Goal: Task Accomplishment & Management: Manage account settings

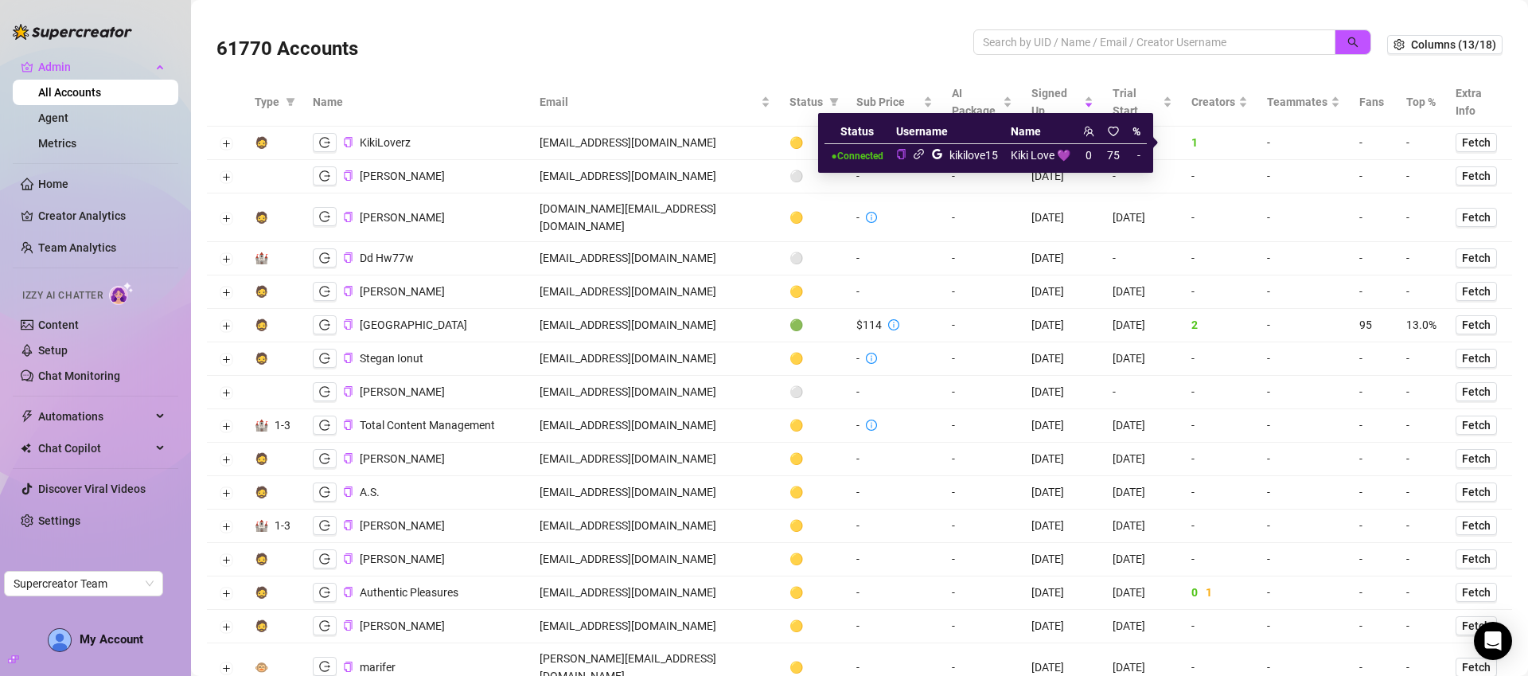
click at [971, 156] on div "kikilove15" at bounding box center [974, 155] width 49 height 18
click at [972, 156] on div "kikilove15" at bounding box center [974, 155] width 49 height 18
copy div "kikilove15"
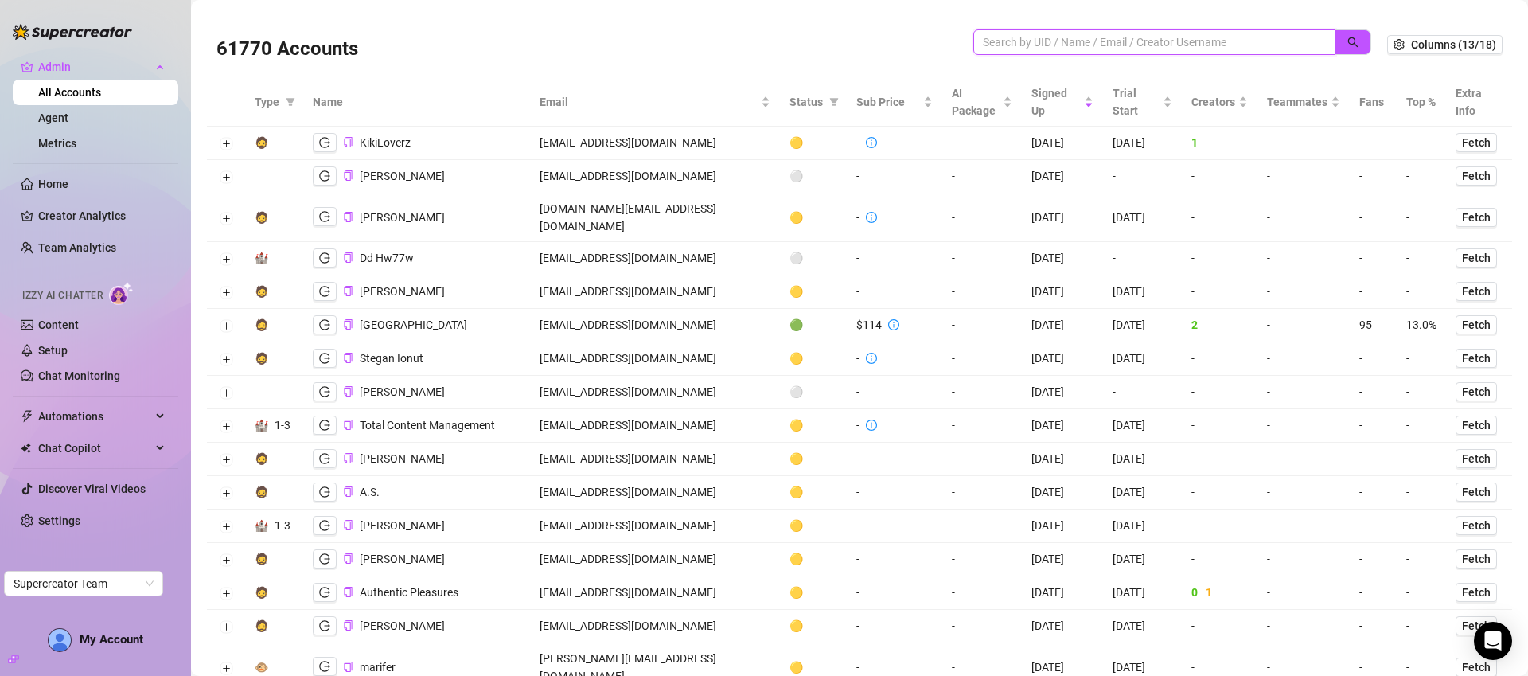
click at [1081, 44] on input "search" at bounding box center [1148, 42] width 330 height 18
paste input "kikilove15"
type input "kikilove15"
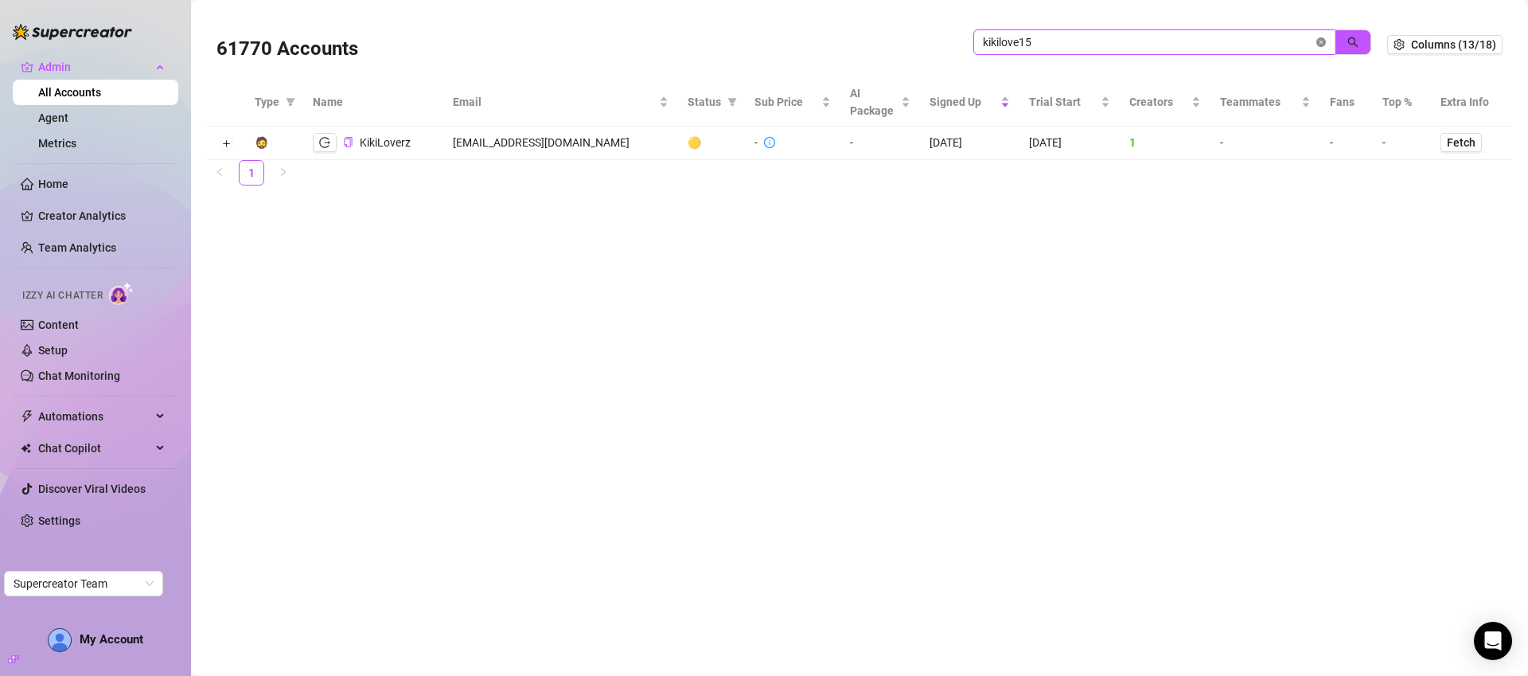
click at [1324, 45] on icon "close-circle" at bounding box center [1322, 42] width 10 height 10
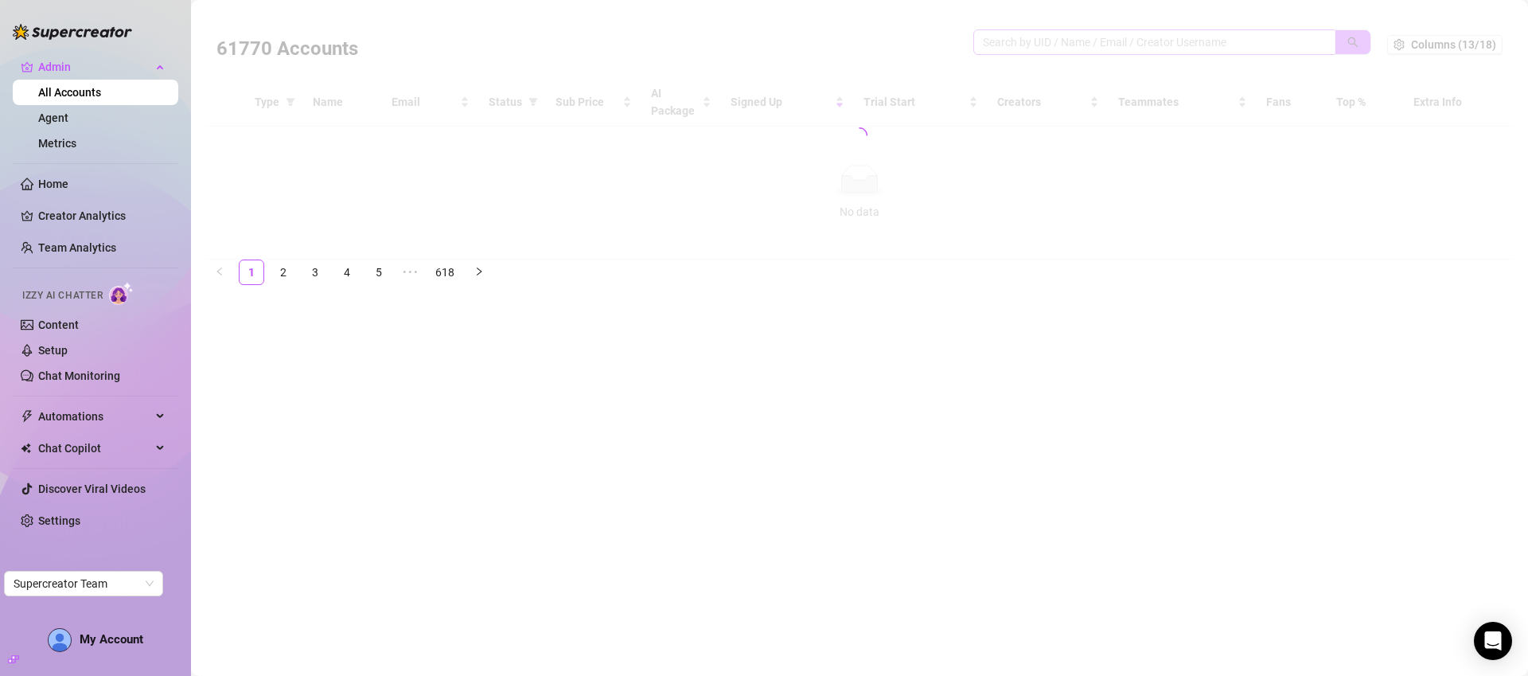
click at [1324, 43] on div at bounding box center [859, 135] width 1305 height 248
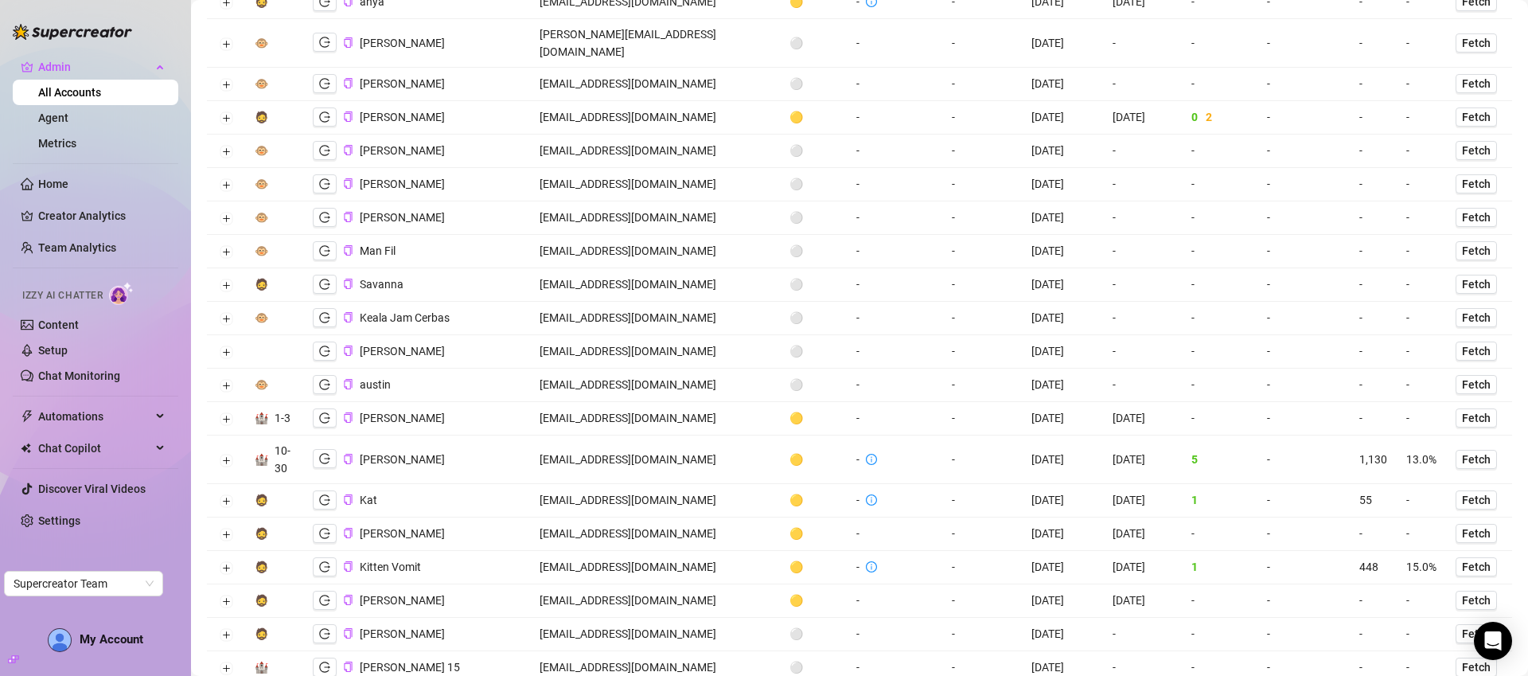
scroll to position [2748, 0]
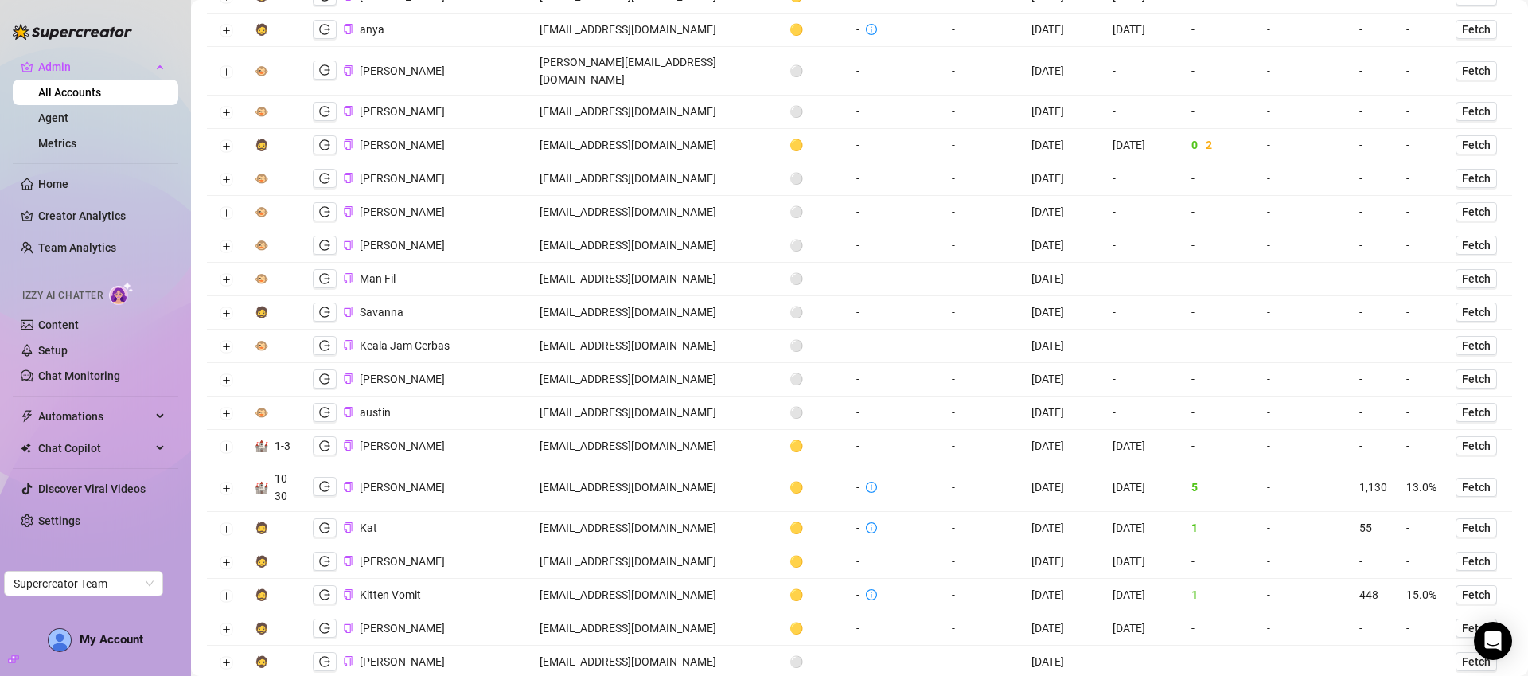
click at [634, 463] on td "ceciliatwerkescob@gmail.com" at bounding box center [655, 487] width 250 height 49
copy td "ceciliatwerkescob@gmail.com"
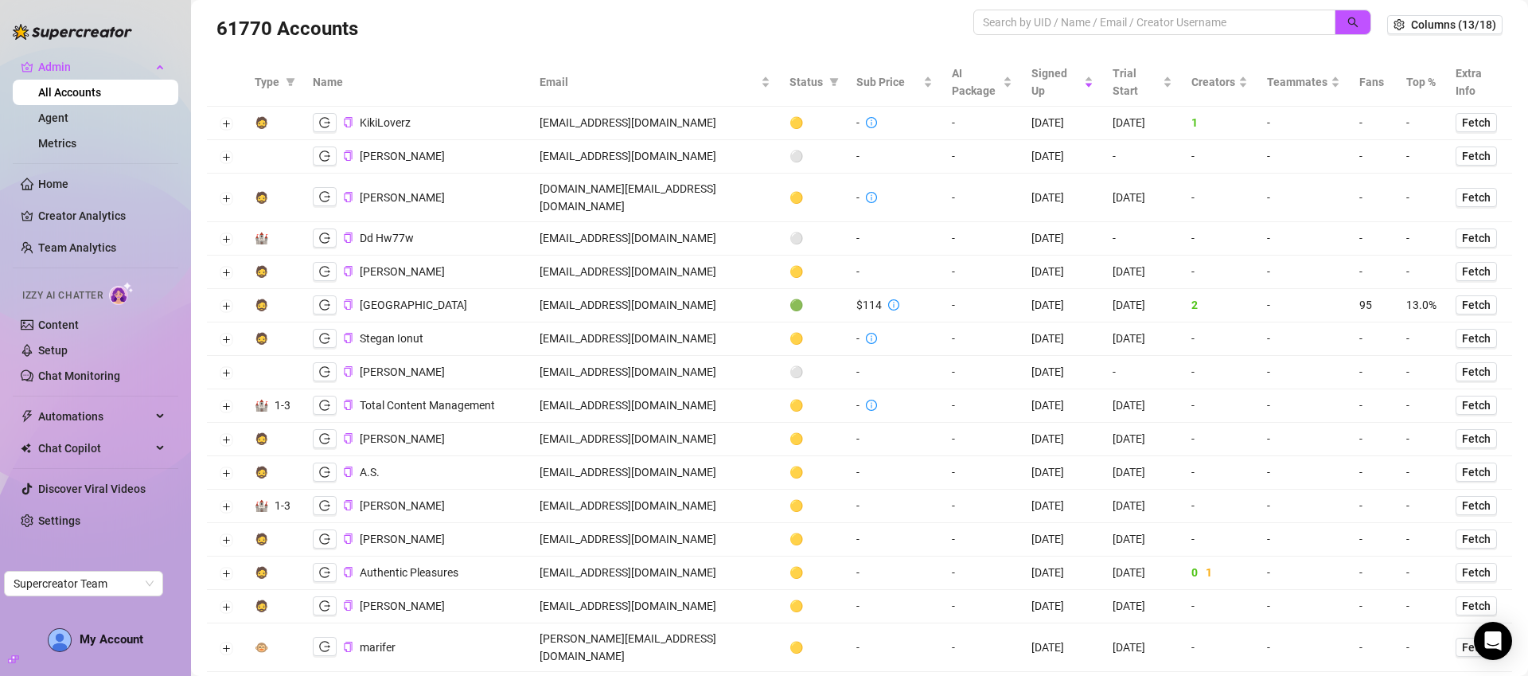
scroll to position [0, 0]
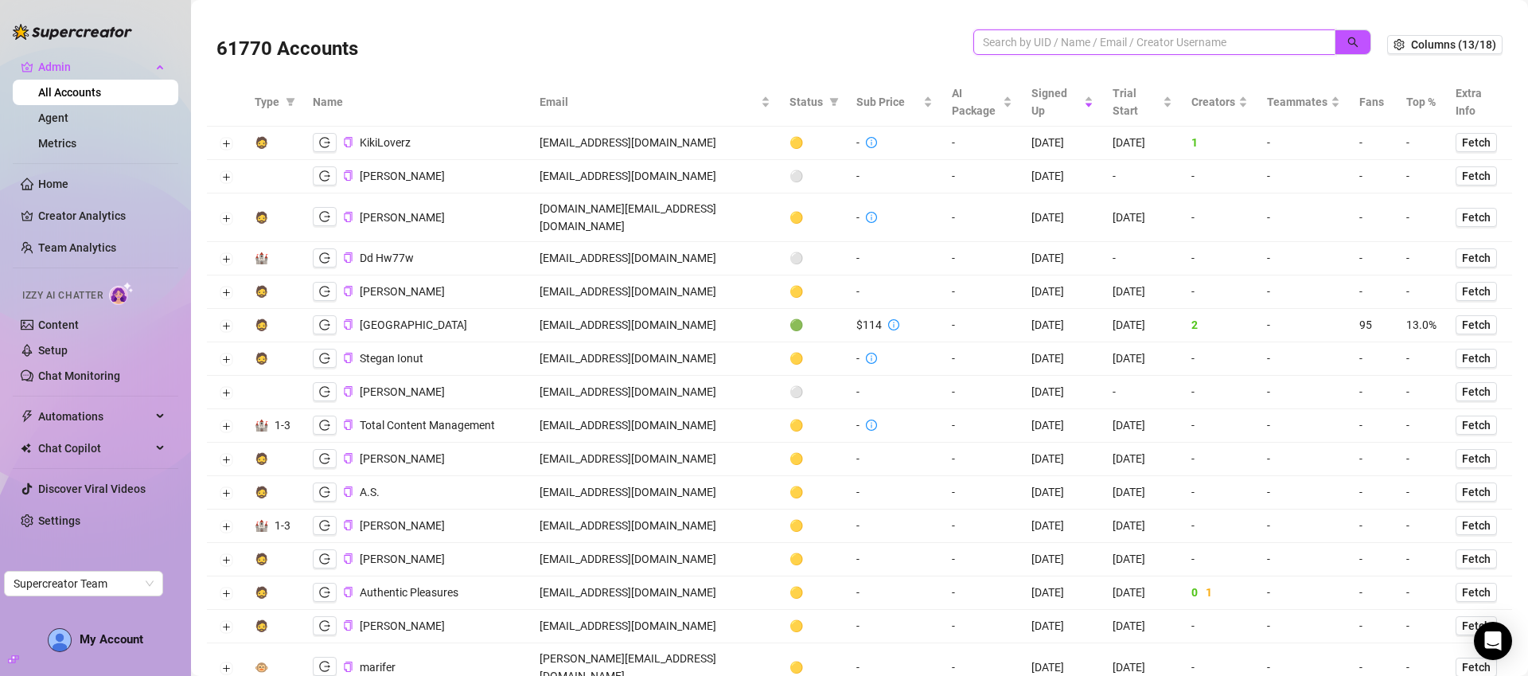
click at [1181, 38] on input "search" at bounding box center [1148, 42] width 330 height 18
paste input "samantha.grey4200@gmail.com"
drag, startPoint x: 1337, startPoint y: 37, endPoint x: 1328, endPoint y: 44, distance: 11.9
click at [1348, 37] on icon "search" at bounding box center [1353, 42] width 11 height 11
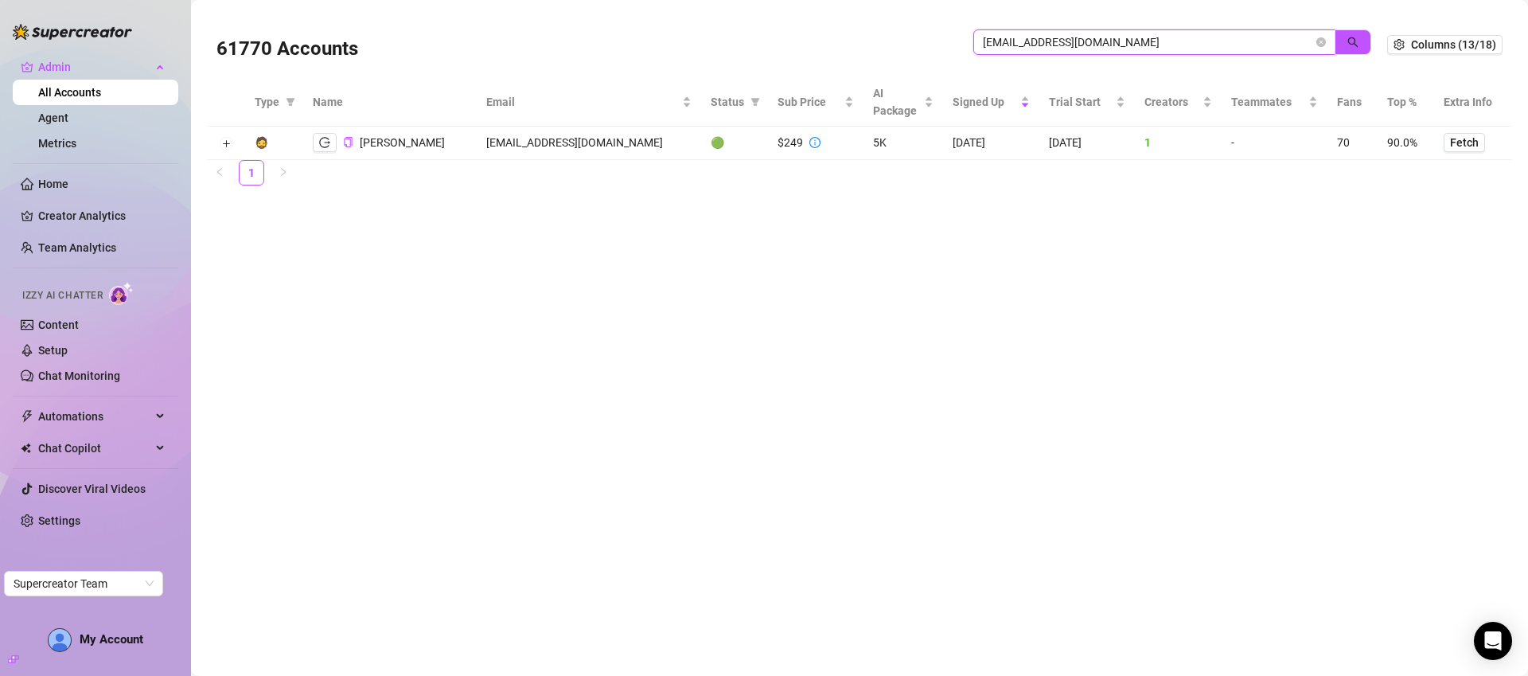
click at [1100, 43] on input "samantha.grey4200@gmail.com" at bounding box center [1148, 42] width 330 height 18
click at [330, 139] on button "button" at bounding box center [325, 142] width 24 height 19
click at [1130, 40] on input "samantha.grey4200@gmail.com" at bounding box center [1148, 42] width 330 height 18
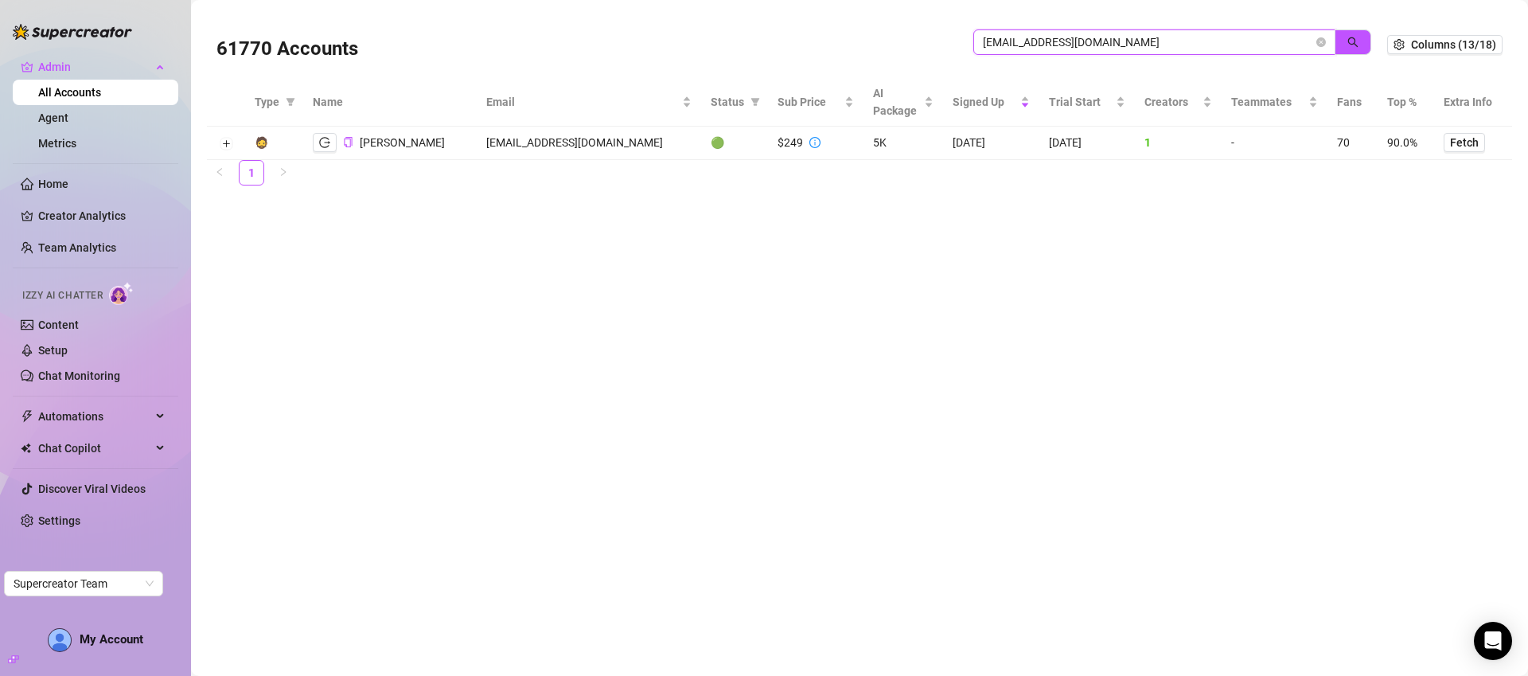
click at [1130, 40] on input "samantha.grey4200@gmail.com" at bounding box center [1148, 42] width 330 height 18
click at [1170, 29] on span "samantha.grey4200@gmail.com" at bounding box center [1154, 41] width 362 height 25
click at [1171, 38] on input "samantha.grey4200@gmail.com" at bounding box center [1148, 42] width 330 height 18
click at [1172, 40] on input "samantha.grey4200@gmail.com" at bounding box center [1148, 42] width 330 height 18
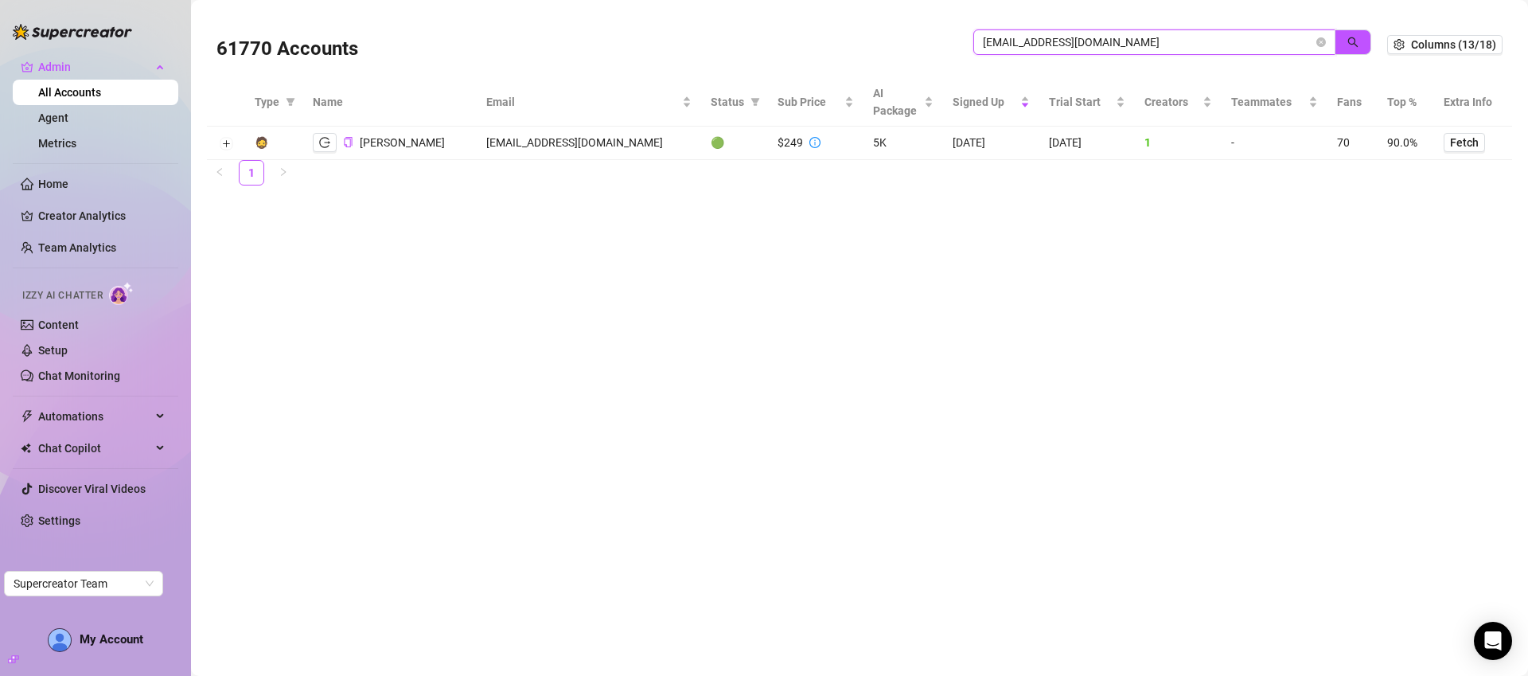
click at [1172, 40] on input "samantha.grey4200@gmail.com" at bounding box center [1148, 42] width 330 height 18
click at [1172, 41] on input "samantha.grey4200@gmail.com" at bounding box center [1148, 42] width 330 height 18
paste input "admin@milosh.click"
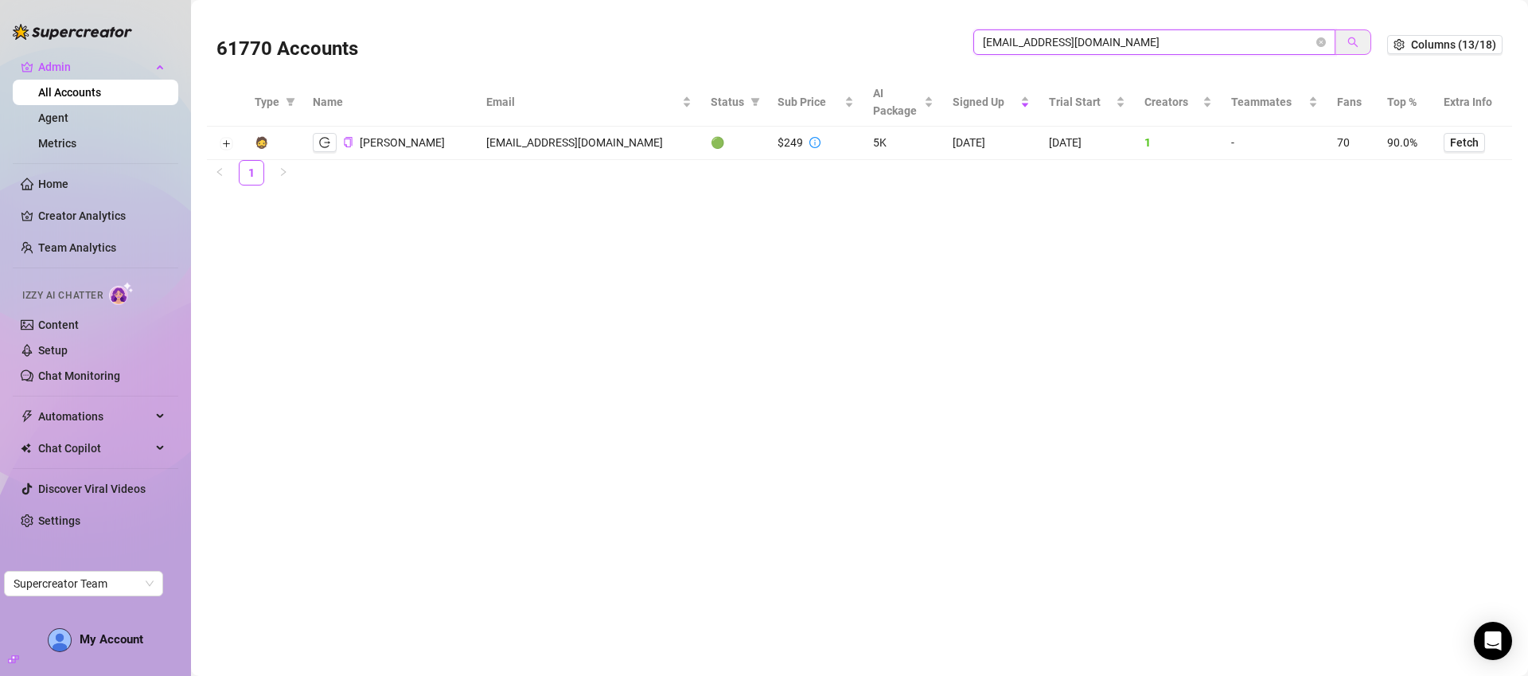
click at [1352, 42] on icon "search" at bounding box center [1353, 42] width 11 height 11
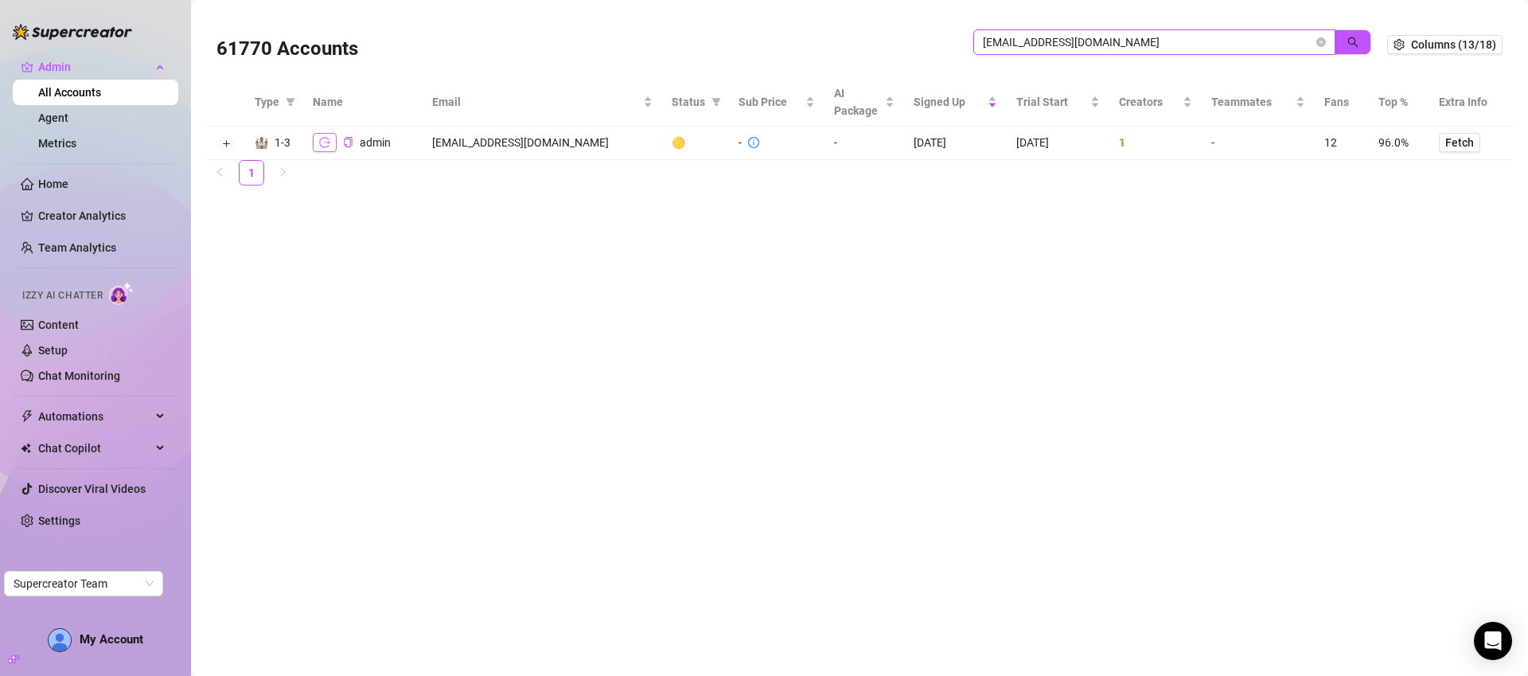
type input "admin@milosh.click"
click at [324, 146] on icon "logout" at bounding box center [324, 142] width 11 height 10
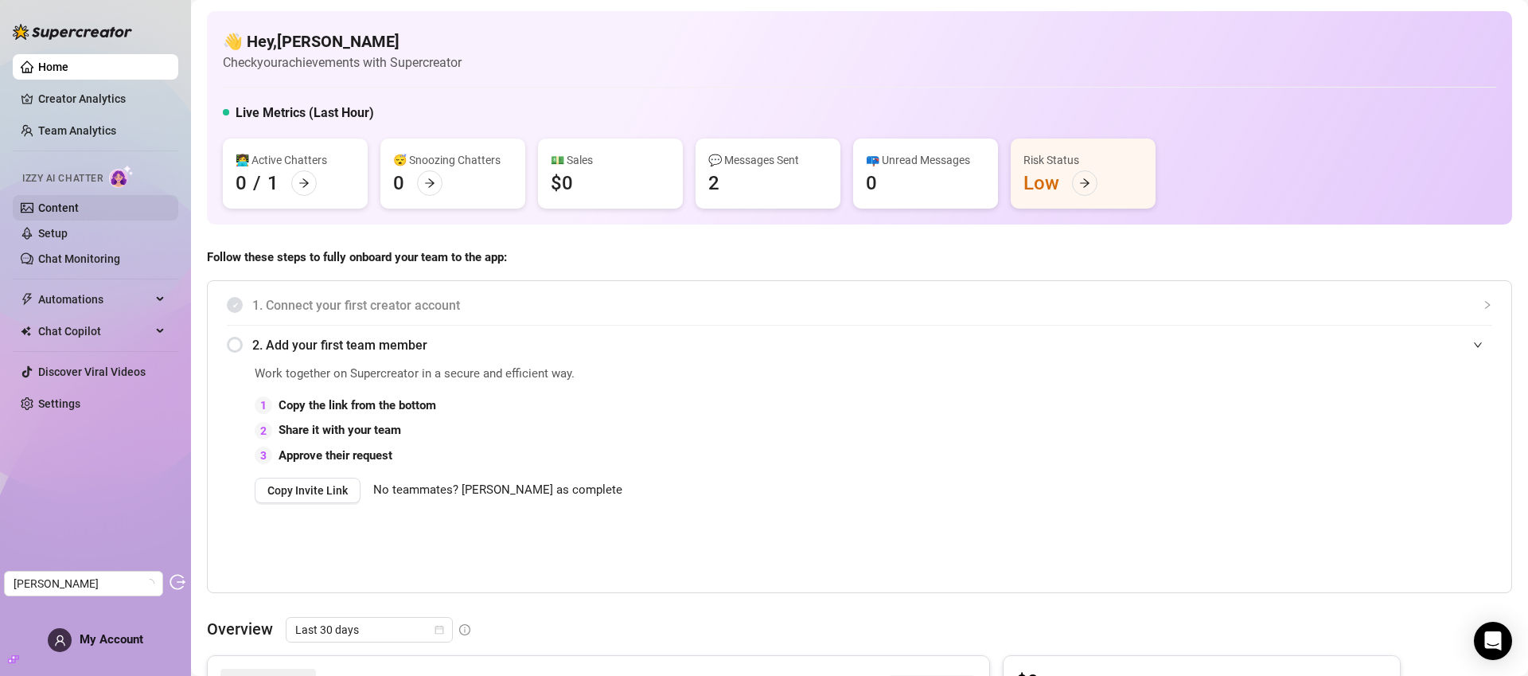
click at [79, 209] on link "Content" at bounding box center [58, 207] width 41 height 13
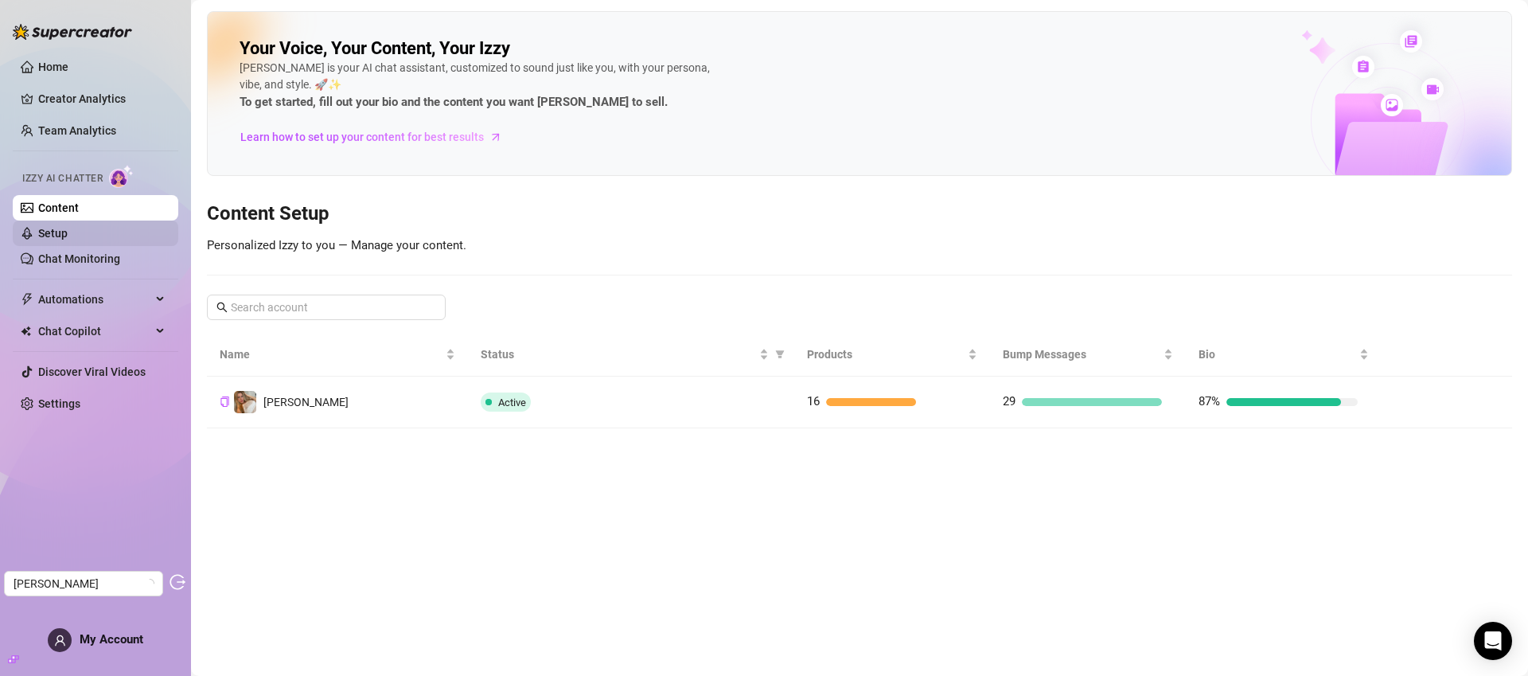
click at [68, 238] on link "Setup" at bounding box center [52, 233] width 29 height 13
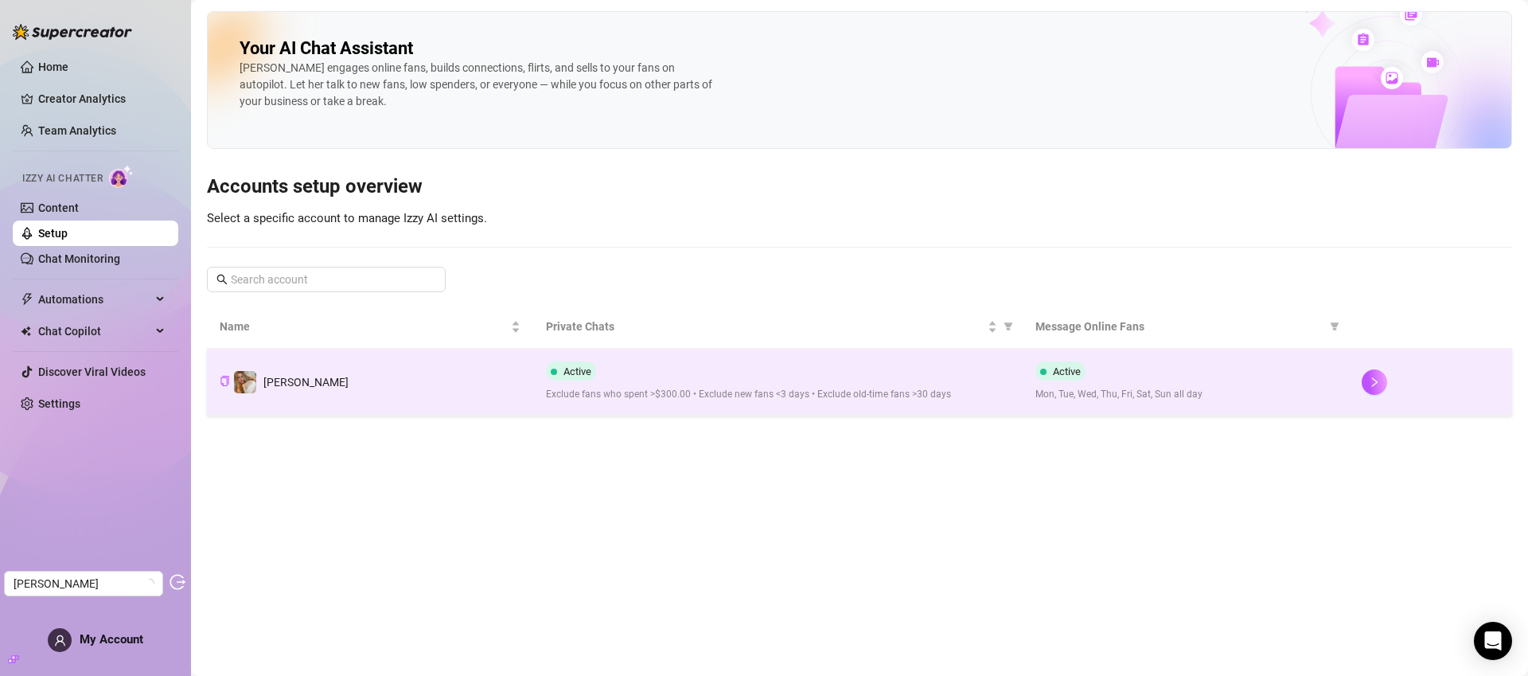
click at [787, 379] on div "Active Exclude fans who spent >$300.00 • Exclude new fans <3 days • Exclude old…" at bounding box center [778, 381] width 464 height 41
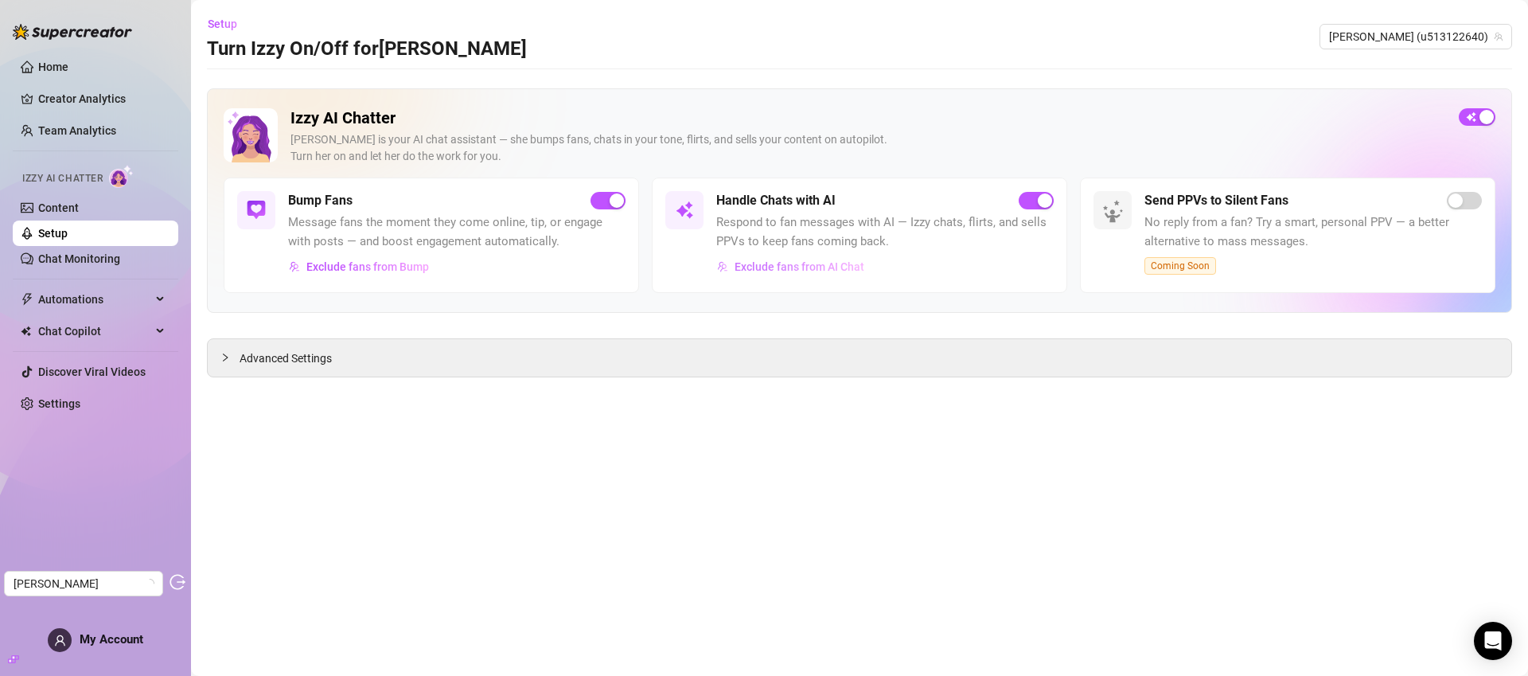
click at [792, 263] on span "Exclude fans from AI Chat" at bounding box center [800, 266] width 130 height 13
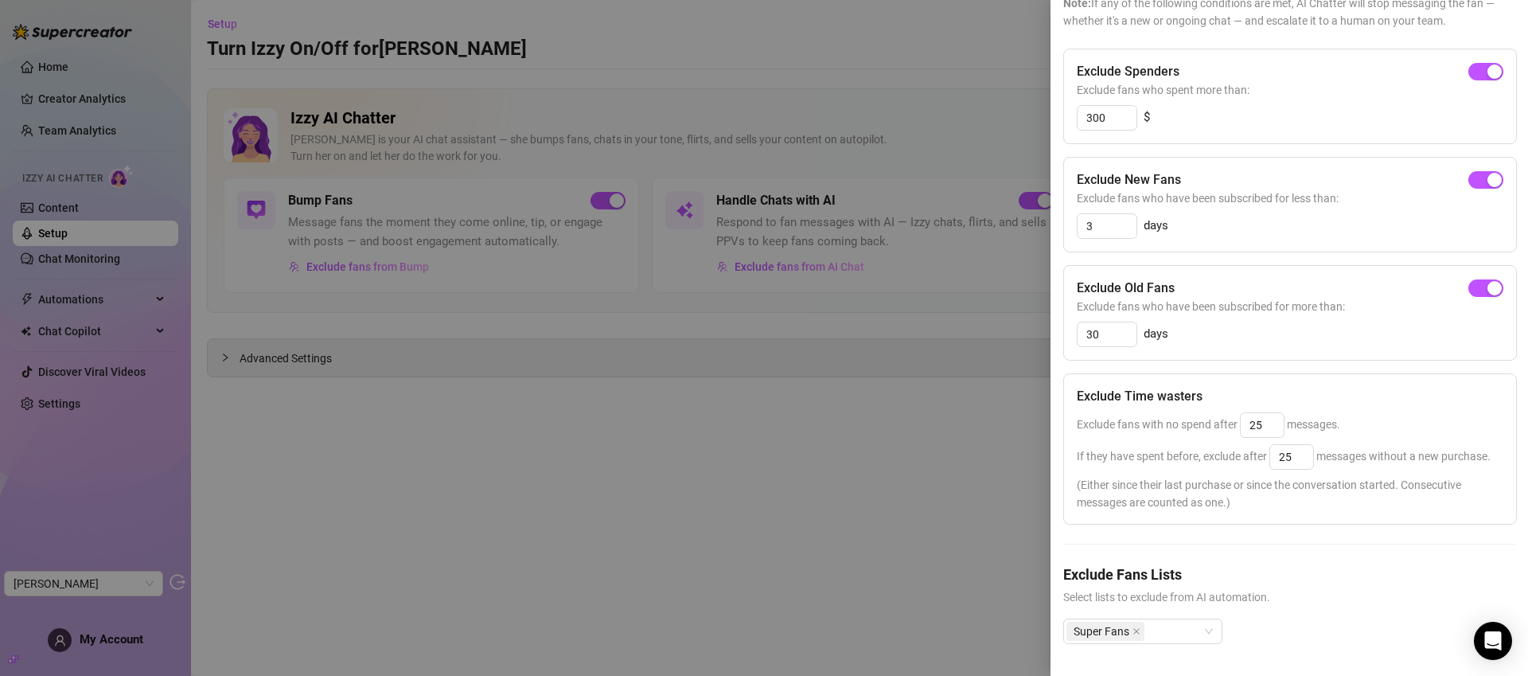
scroll to position [170, 0]
click at [898, 58] on div at bounding box center [764, 338] width 1528 height 676
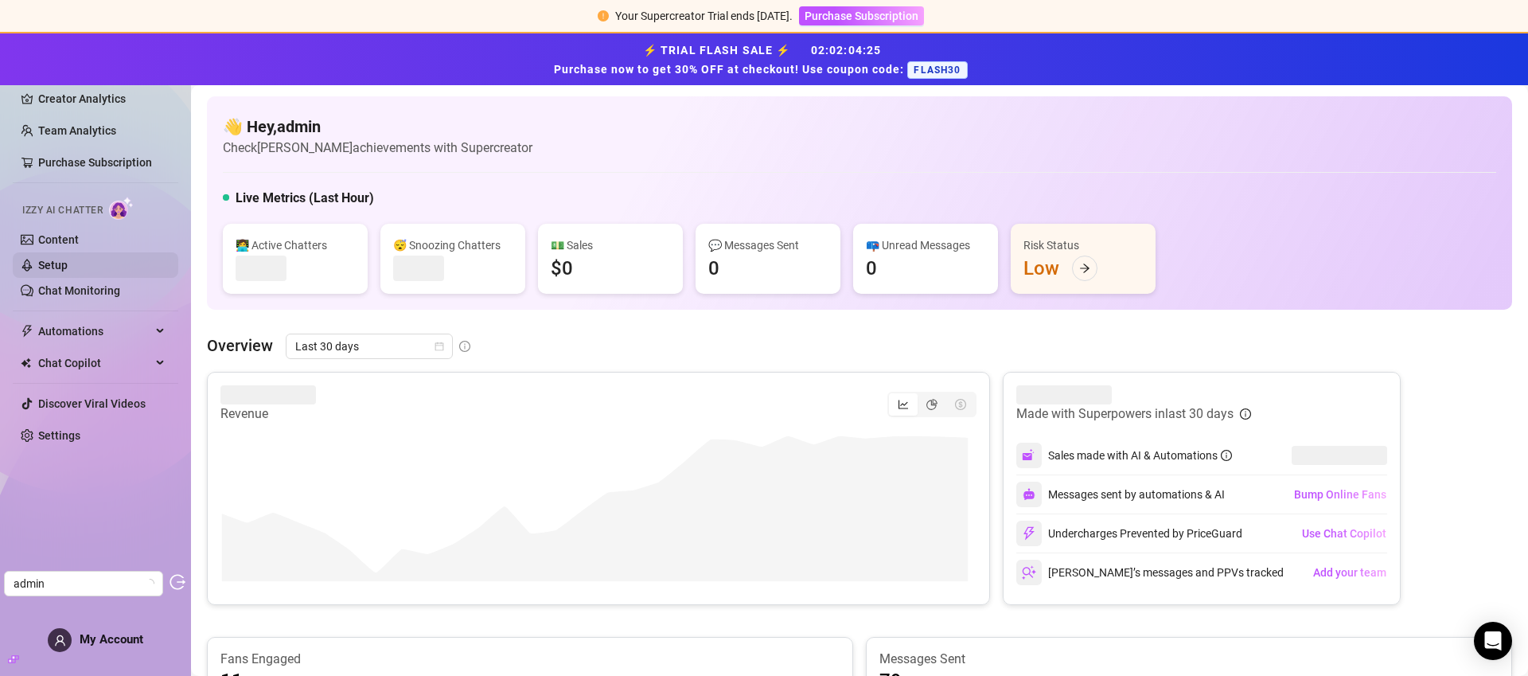
click at [68, 263] on link "Setup" at bounding box center [52, 265] width 29 height 13
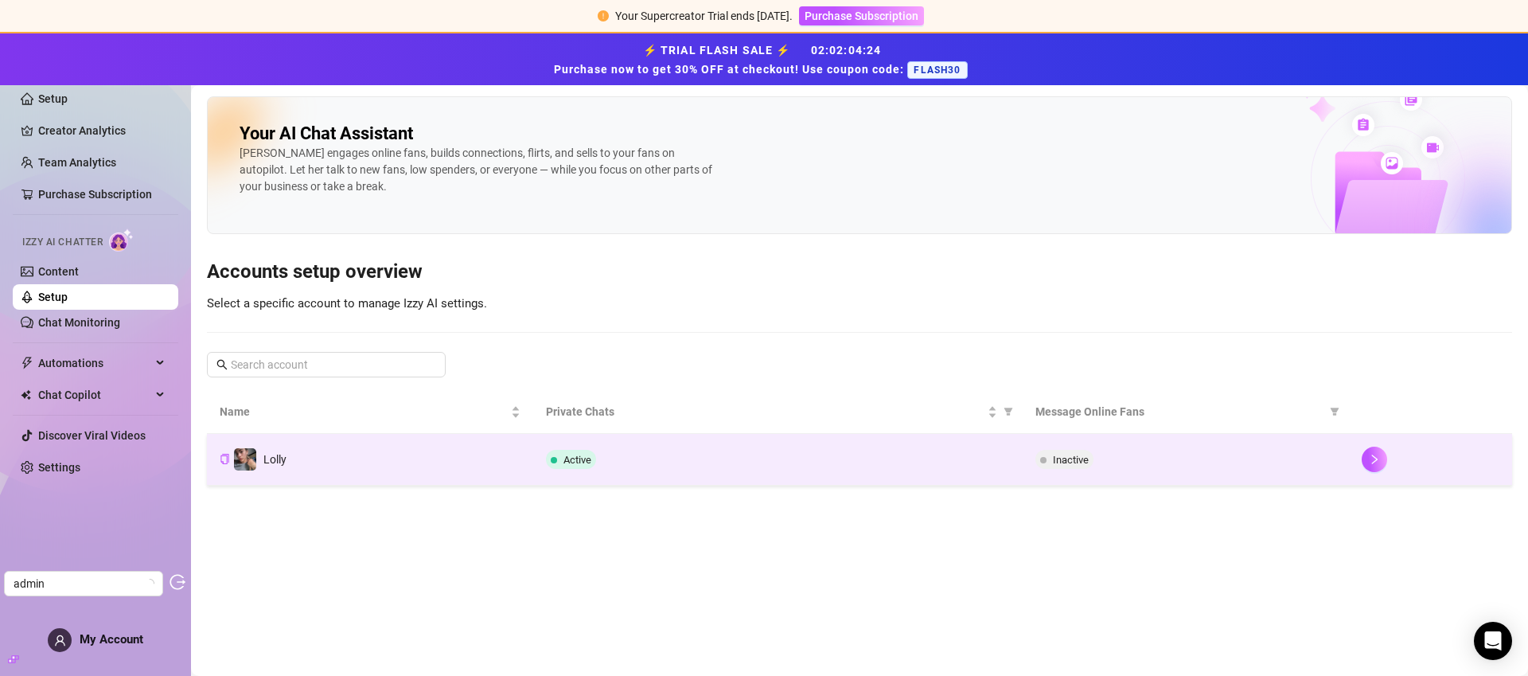
click at [770, 456] on div "Active" at bounding box center [778, 459] width 464 height 19
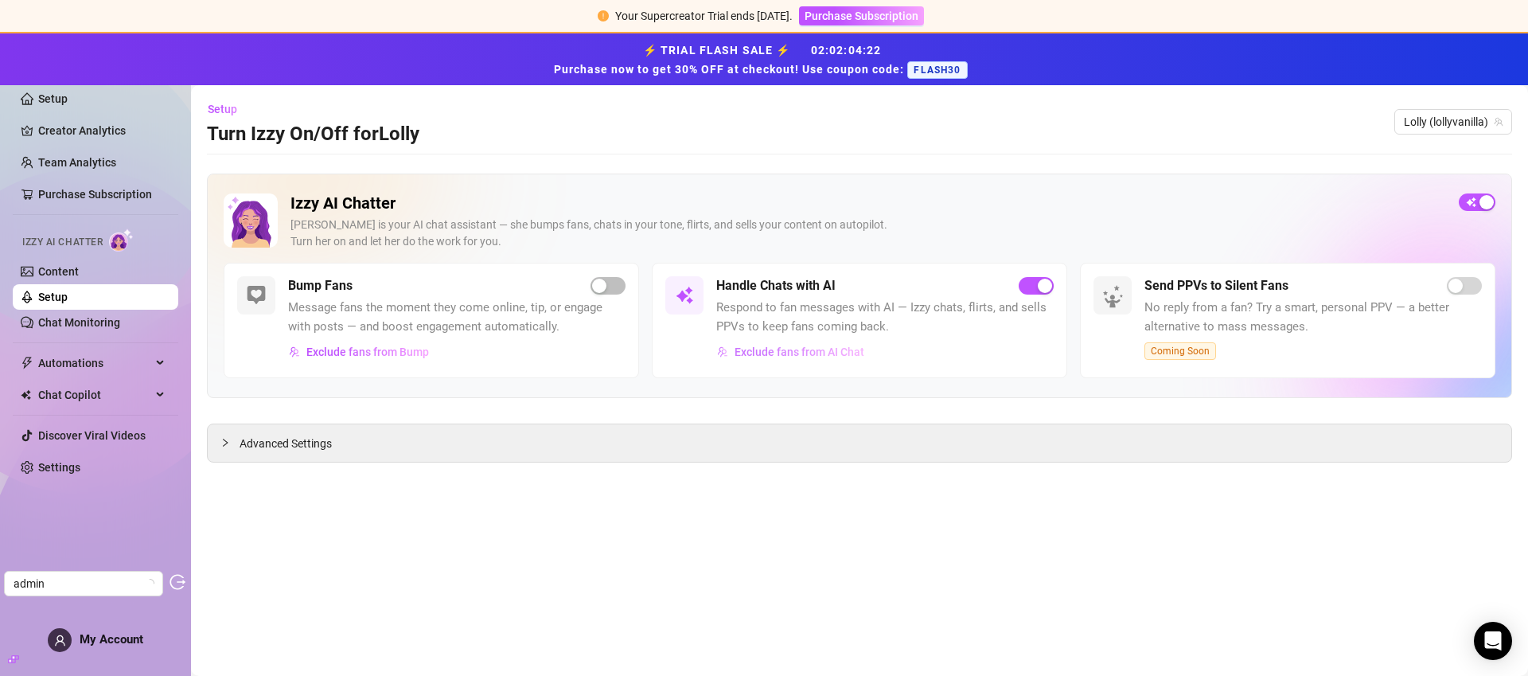
click at [837, 349] on span "Exclude fans from AI Chat" at bounding box center [800, 351] width 130 height 13
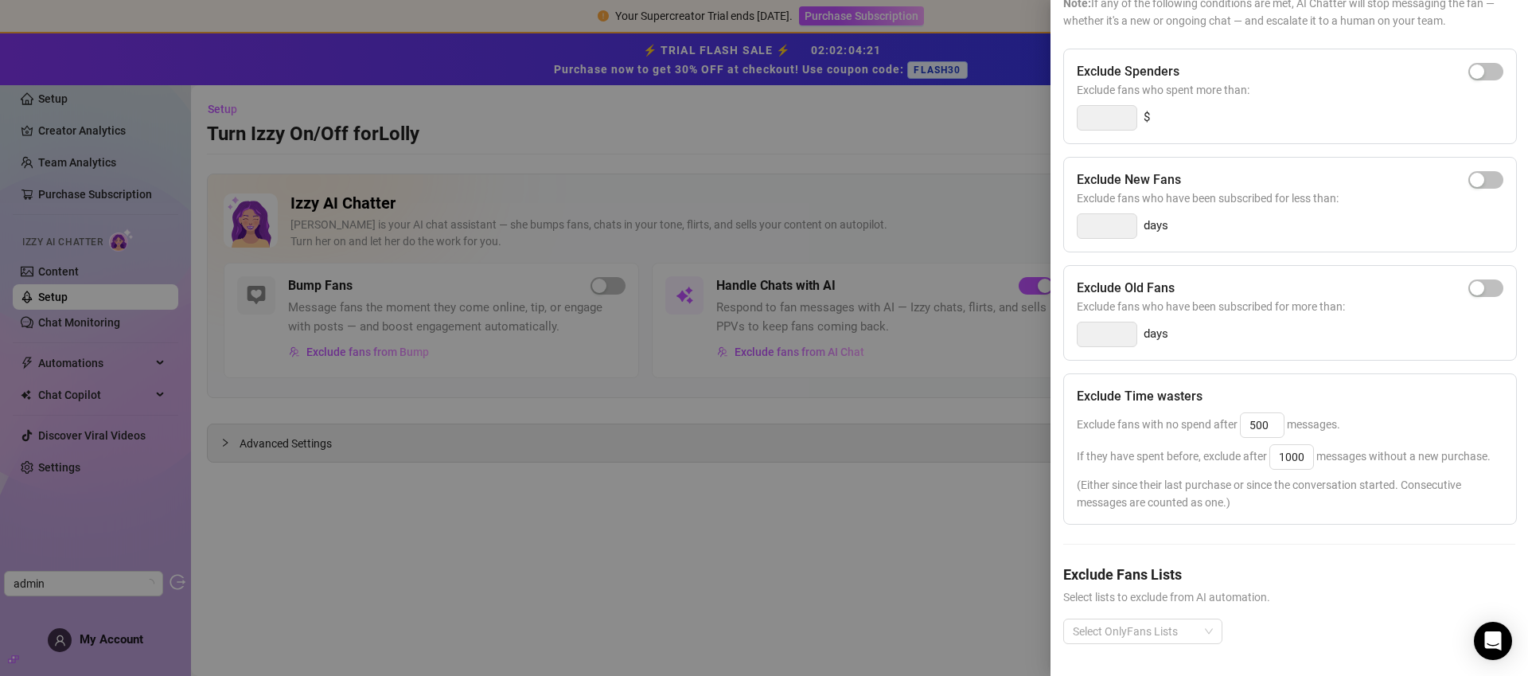
scroll to position [173, 0]
click at [533, 357] on div at bounding box center [764, 338] width 1528 height 676
